Goal: Find specific page/section: Find specific page/section

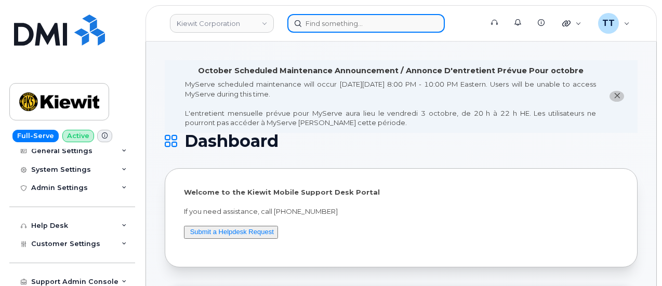
click at [338, 22] on input at bounding box center [366, 23] width 158 height 19
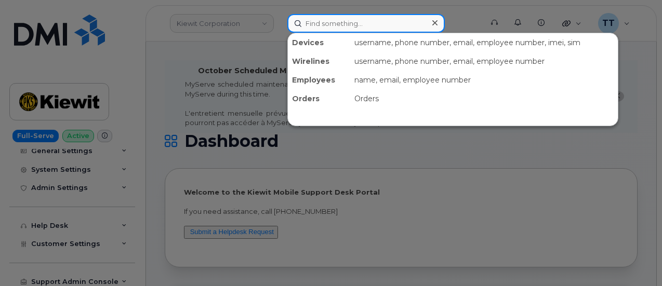
paste input "204-781-2491"
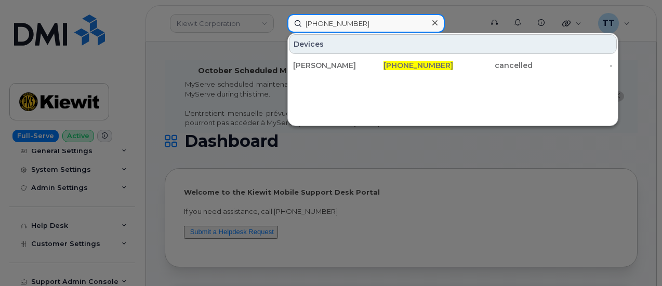
type input "204-781-2491"
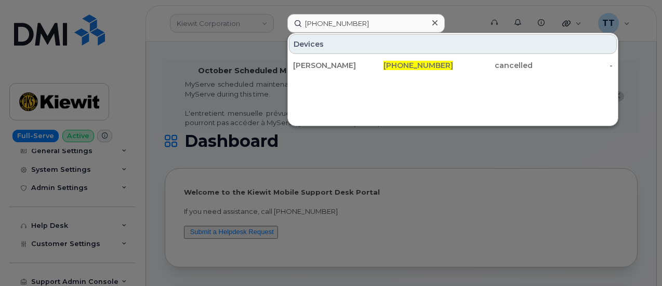
click at [28, 61] on div at bounding box center [331, 143] width 662 height 286
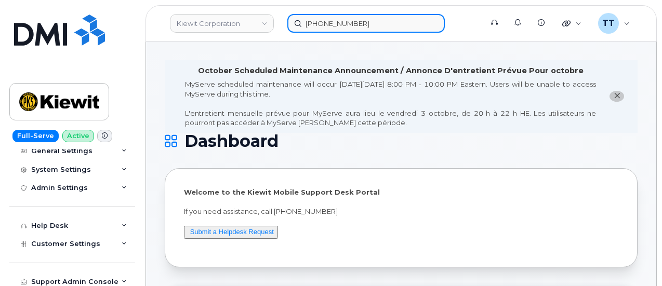
click at [333, 24] on input "204-781-2491" at bounding box center [366, 23] width 158 height 19
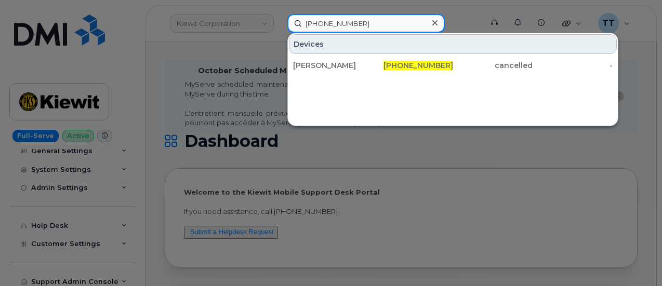
click at [333, 24] on input "204-781-2491" at bounding box center [366, 23] width 158 height 19
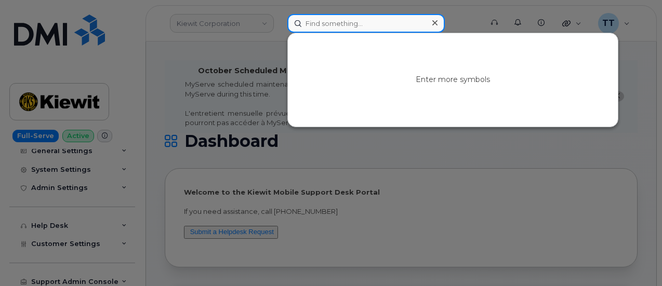
paste input "781-999-5861"
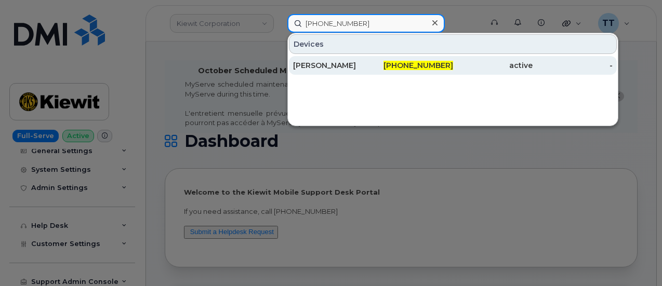
type input "781-999-5861"
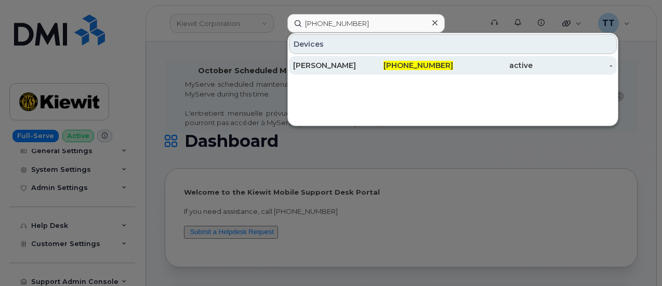
click at [346, 66] on div "PATRICK LOECHER" at bounding box center [333, 65] width 80 height 10
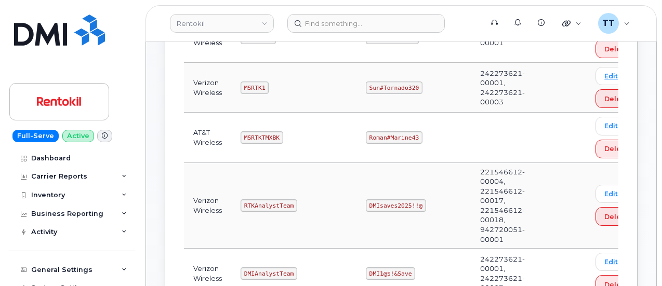
scroll to position [416, 0]
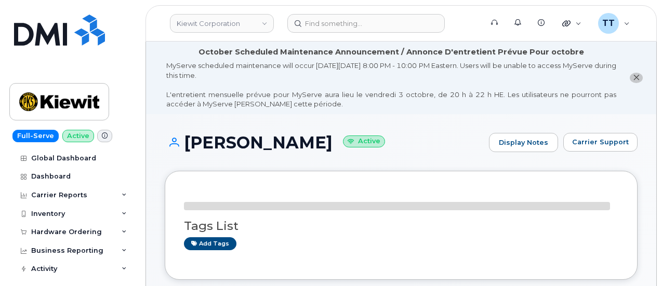
click at [297, 69] on div "MyServe scheduled maintenance will occur on Friday October 3rd, 8:00 PM - 10:00…" at bounding box center [391, 85] width 450 height 48
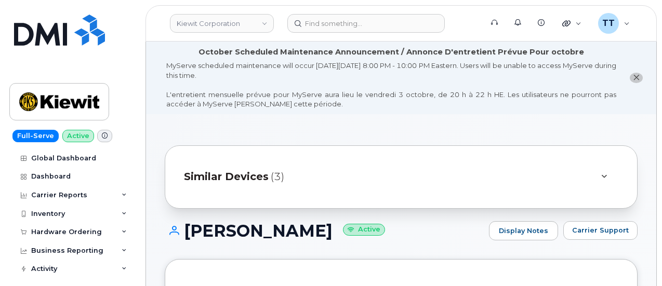
click at [236, 227] on h1 "PATRICK LOECHER Active" at bounding box center [324, 231] width 319 height 18
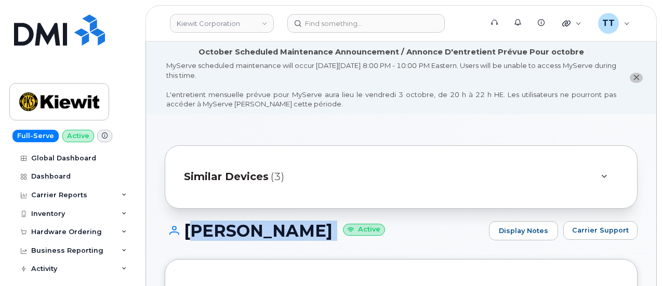
click at [236, 227] on h1 "PATRICK LOECHER Active" at bounding box center [324, 231] width 319 height 18
copy h1 "PATRICK LOECHER"
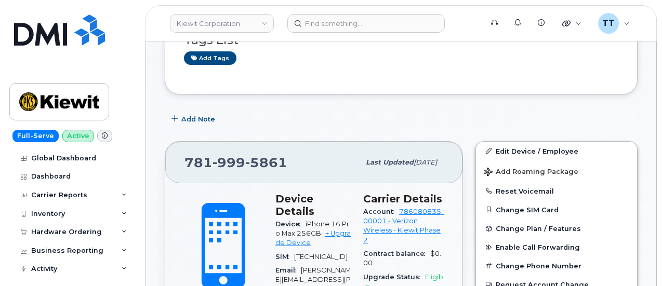
scroll to position [312, 0]
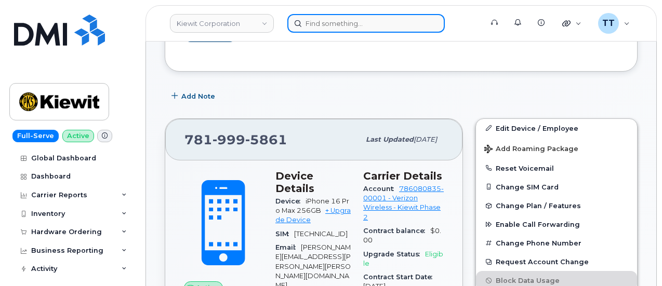
click at [316, 23] on input at bounding box center [366, 23] width 158 height 19
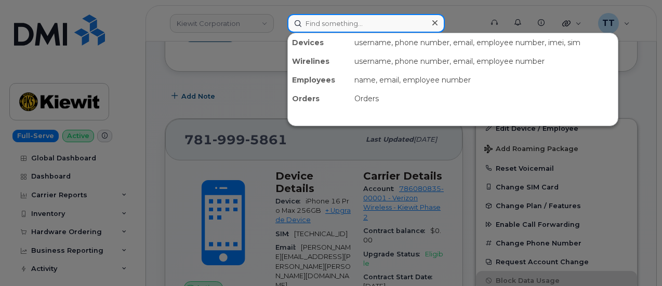
paste input "563-468-0979"
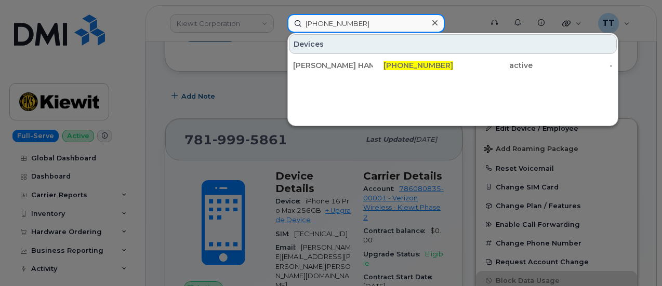
type input "563-468-0979"
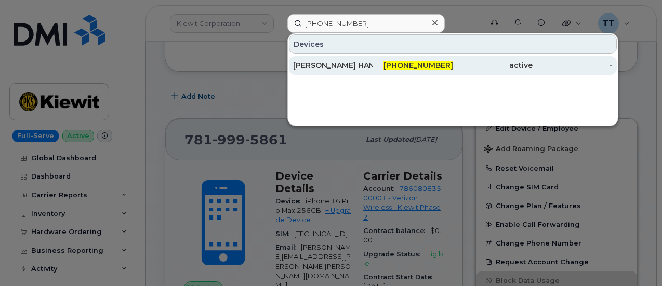
click at [357, 61] on div "[PERSON_NAME] HAMBURG" at bounding box center [333, 65] width 80 height 10
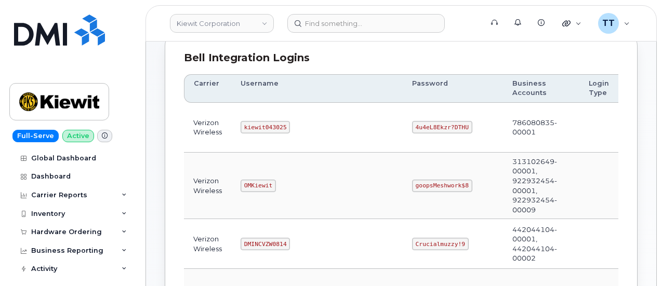
scroll to position [128, 0]
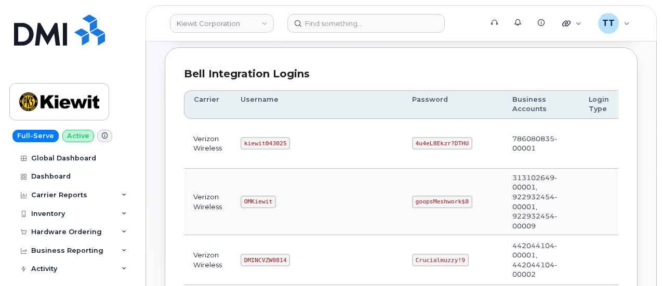
click at [253, 141] on code "kiewit043025" at bounding box center [265, 143] width 49 height 12
copy code "kiewit043025"
click at [412, 142] on code "4u4eL8Ekzr?DTHU" at bounding box center [442, 143] width 60 height 12
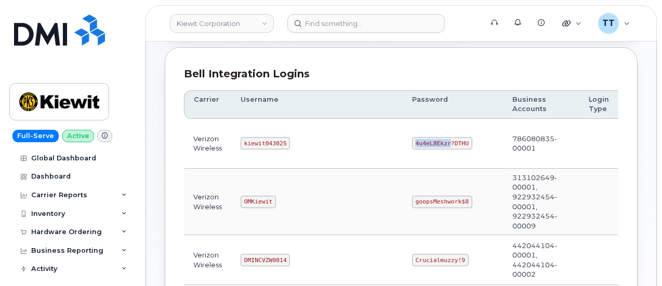
click at [412, 142] on code "4u4eL8Ekzr?DTHU" at bounding box center [442, 143] width 60 height 12
copy code "4u4eL8Ekzr?DTHU"
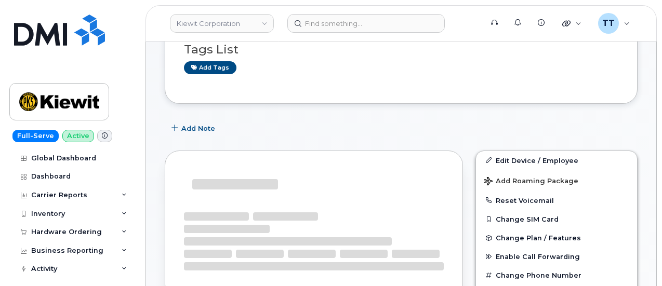
scroll to position [177, 0]
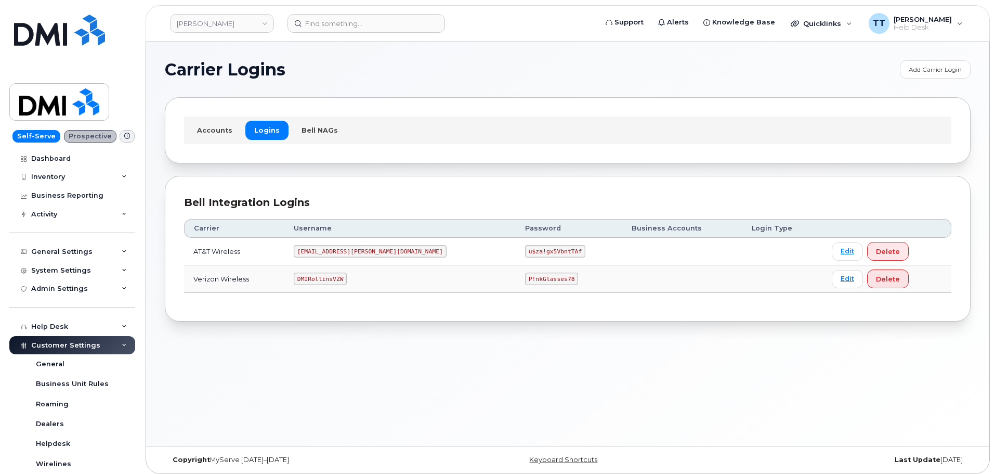
click at [335, 247] on code "MS-Rollins@dminc.com" at bounding box center [370, 251] width 153 height 12
drag, startPoint x: 303, startPoint y: 338, endPoint x: 207, endPoint y: 348, distance: 96.7
click at [303, 336] on div "Carrier Logins Add Carrier Login Accounts Logins Bell NAGs Bell Integration Log…" at bounding box center [567, 244] width 843 height 404
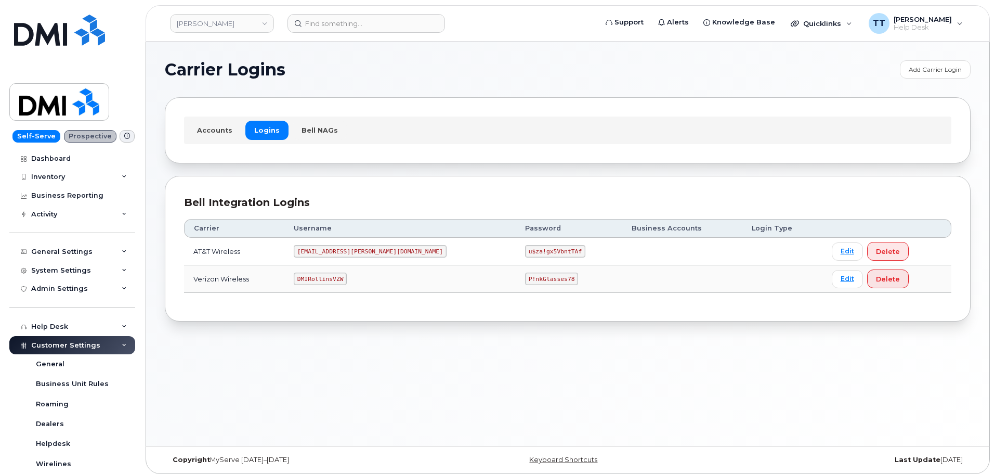
click at [525, 251] on code "u$za!gx5VbntTAf" at bounding box center [555, 251] width 60 height 12
copy code "u$za!gx5VbntTAf"
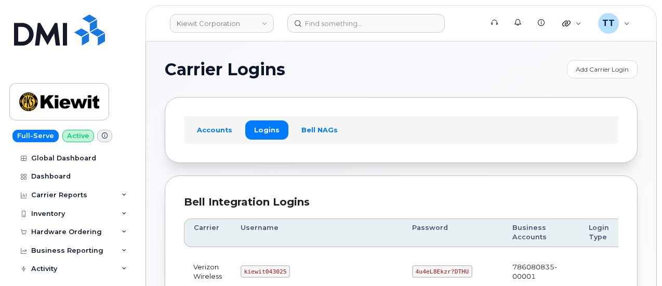
scroll to position [128, 0]
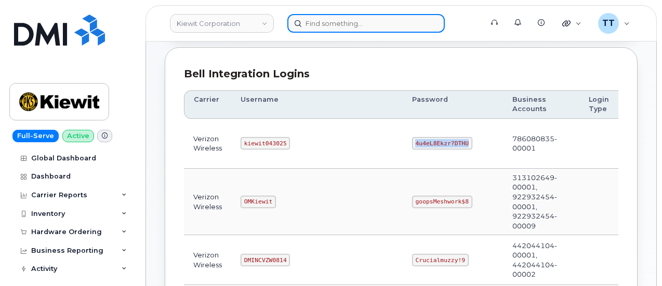
click at [325, 28] on input at bounding box center [366, 23] width 158 height 19
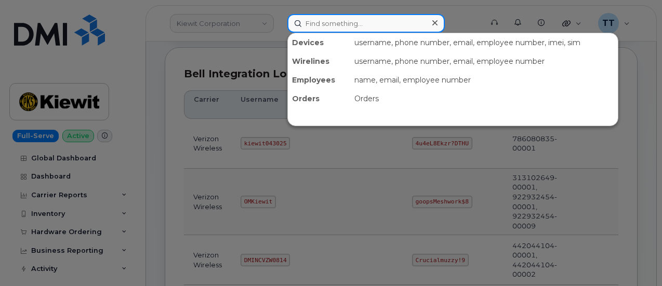
paste input "[PERSON_NAME]"
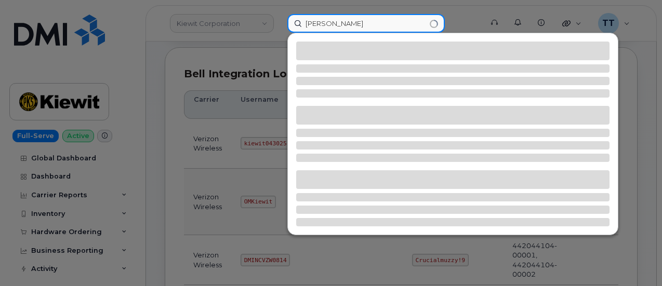
type input "[PERSON_NAME]"
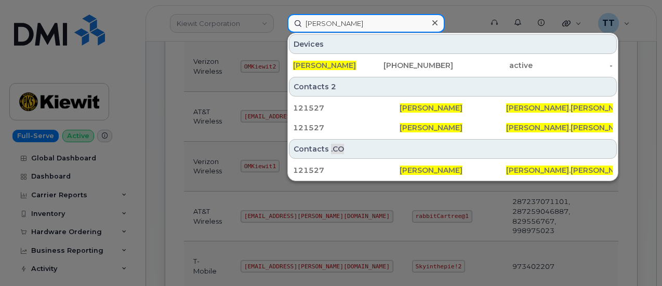
scroll to position [388, 0]
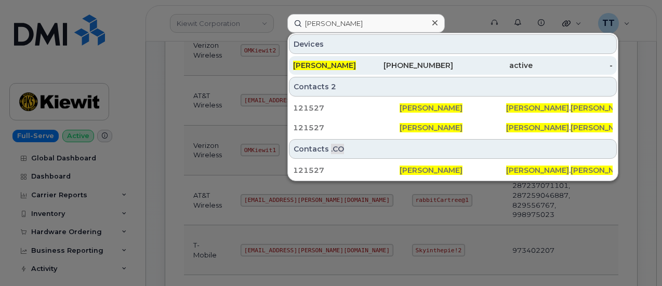
click at [342, 64] on div "[PERSON_NAME]" at bounding box center [333, 65] width 80 height 10
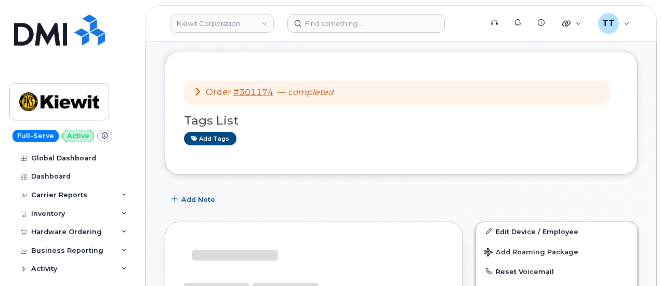
scroll to position [104, 0]
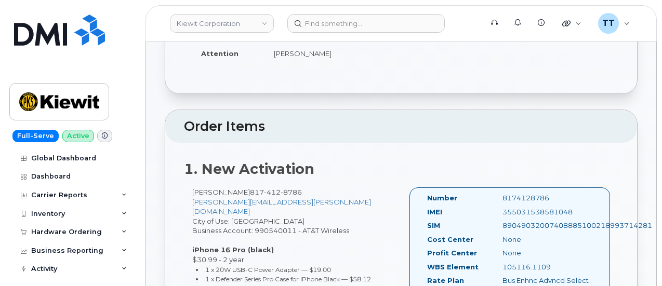
scroll to position [121, 0]
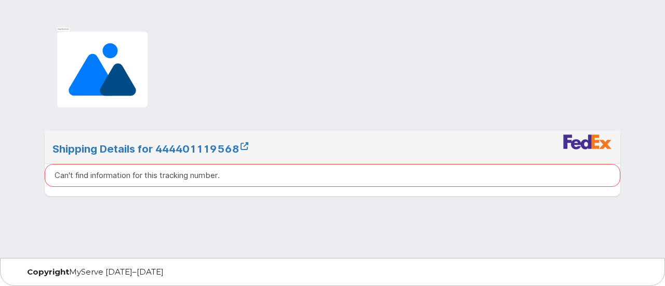
click at [186, 140] on div "Shipping Details for 444401119568" at bounding box center [333, 147] width 576 height 34
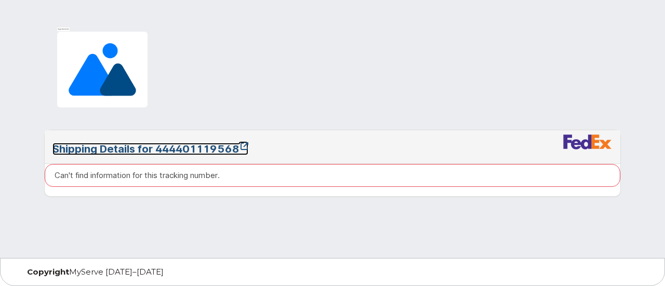
click at [180, 153] on link "Shipping Details for 444401119568" at bounding box center [151, 149] width 196 height 12
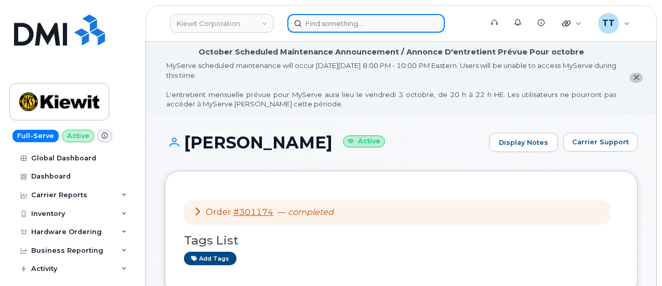
click at [348, 21] on input at bounding box center [366, 23] width 158 height 19
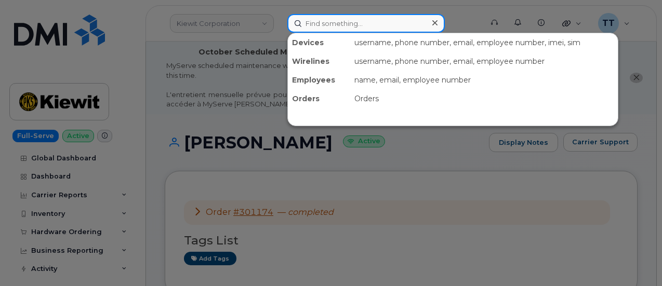
paste input "6155822572"
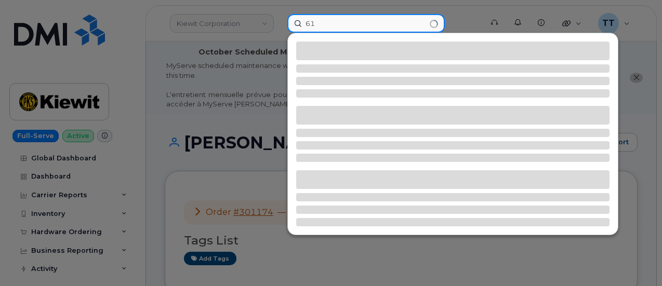
type input "6"
